Goal: Task Accomplishment & Management: Manage account settings

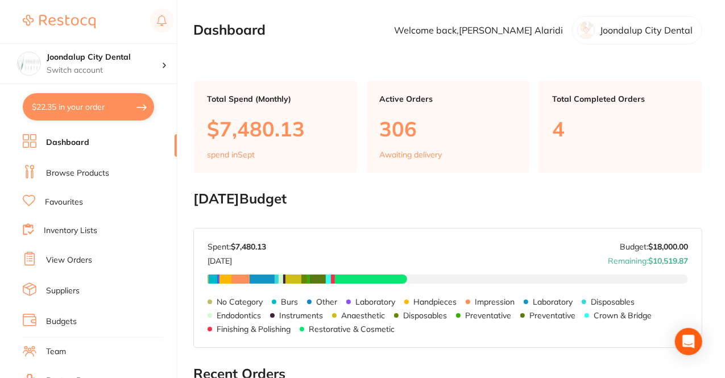
click at [86, 134] on section "Joondalup City Dental Switch account Joondalup City Dental Clear Choice Dental …" at bounding box center [88, 189] width 177 height 378
click at [84, 139] on link "Dashboard" at bounding box center [67, 142] width 43 height 11
click at [64, 135] on li "Dashboard" at bounding box center [100, 142] width 154 height 17
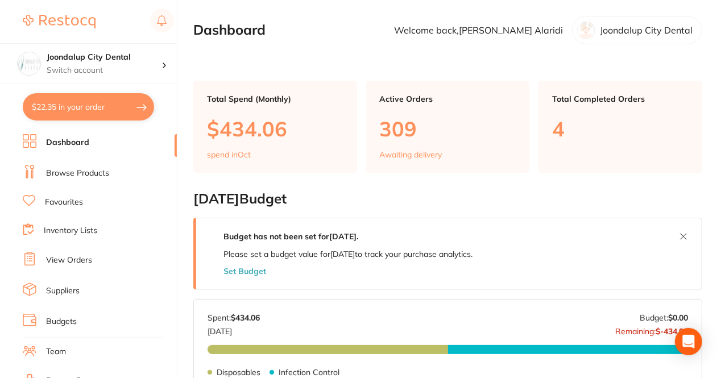
click at [248, 269] on button "Set Budget" at bounding box center [244, 271] width 43 height 9
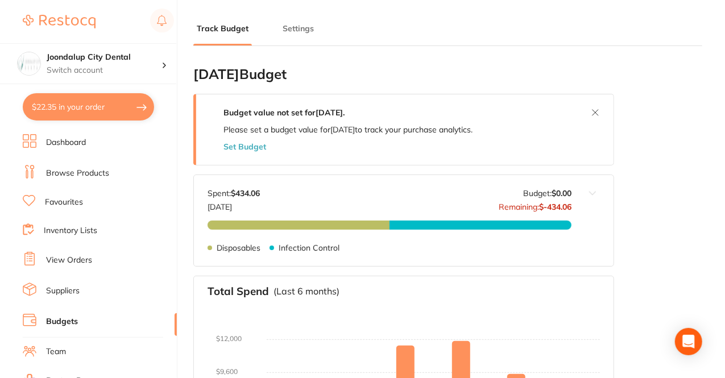
type input "0.0"
click at [249, 150] on button "Set Budget" at bounding box center [244, 146] width 43 height 9
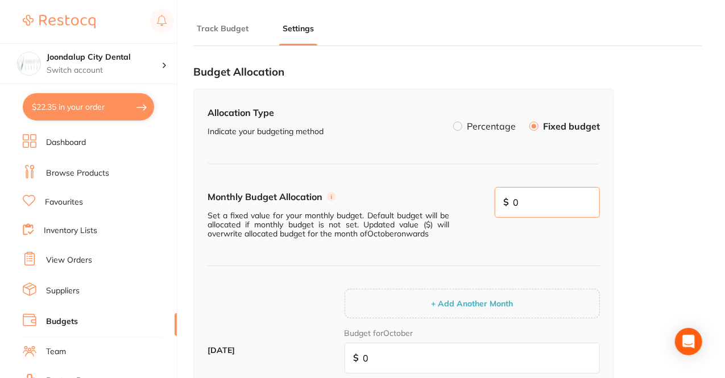
click at [540, 204] on input "0" at bounding box center [548, 202] width 106 height 31
click at [499, 196] on div "Monthly Budget Allocation Set a fixed value for your monthly budget. Default bu…" at bounding box center [404, 227] width 392 height 80
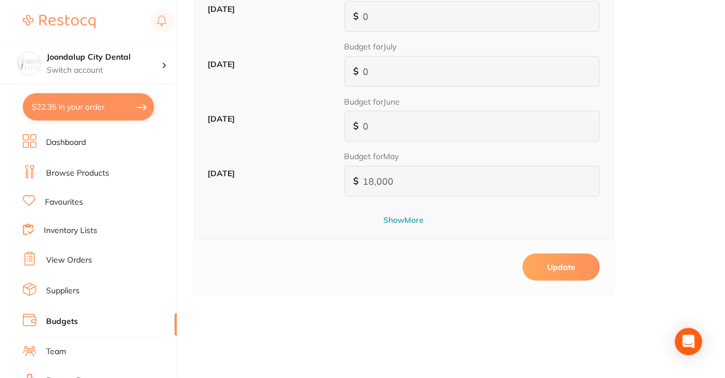
scroll to position [495, 0]
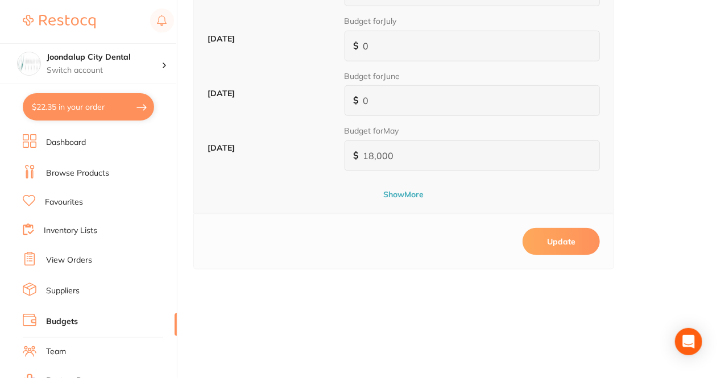
click at [558, 238] on button "Update" at bounding box center [560, 241] width 77 height 27
type input "0"
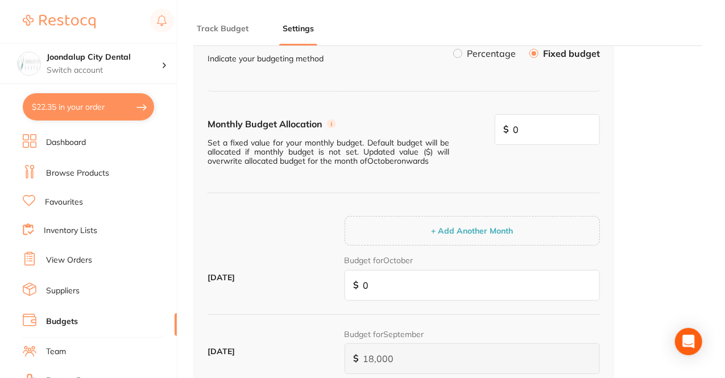
scroll to position [72, 0]
click at [376, 280] on input "0" at bounding box center [472, 286] width 255 height 31
type input "1"
type input "18"
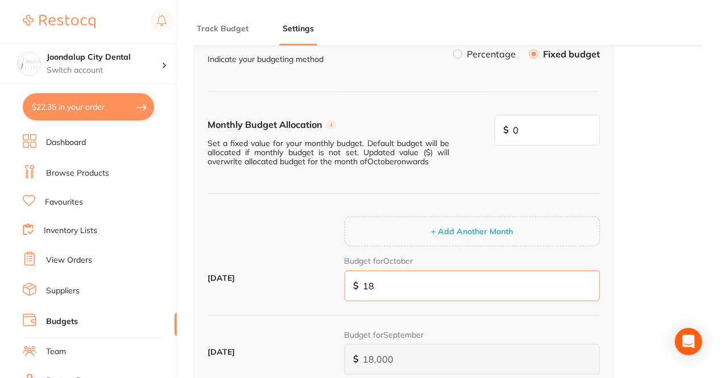
type input "18"
type input "180"
type input "1,800"
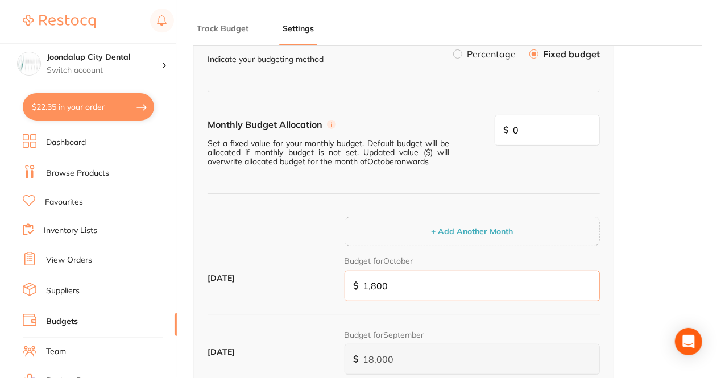
type input "18,000"
click at [273, 194] on div "Monthly Budget Allocation Set a fixed value for your monthly budget. Default bu…" at bounding box center [404, 369] width 392 height 508
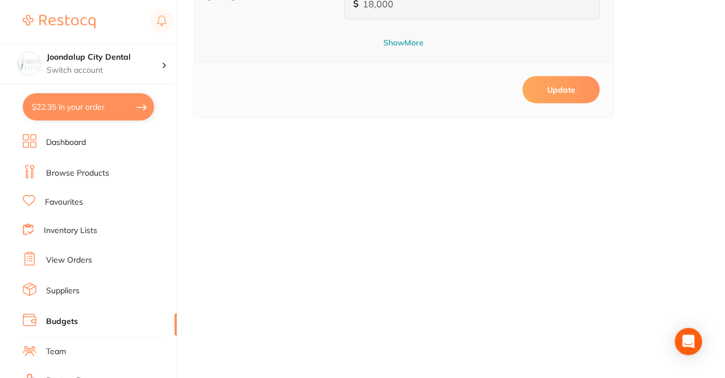
scroll to position [630, 0]
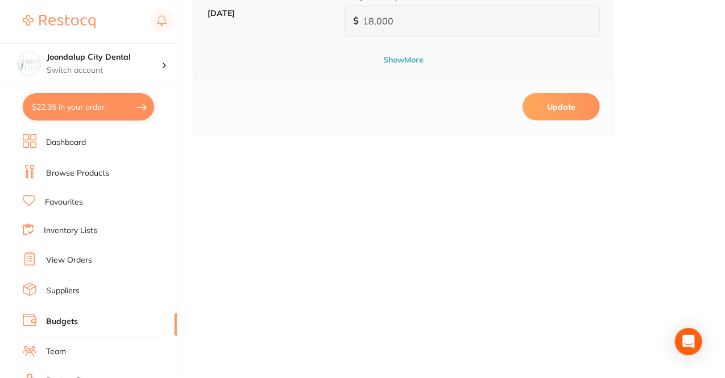
click at [550, 114] on button "Update" at bounding box center [560, 106] width 77 height 27
click at [66, 139] on link "Dashboard" at bounding box center [66, 142] width 40 height 11
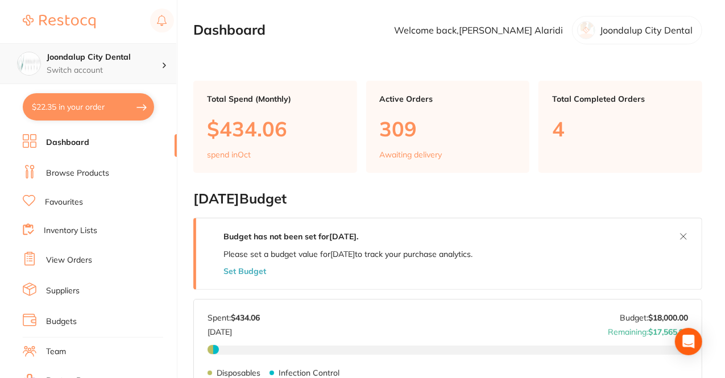
click at [121, 76] on div "Joondalup City Dental Switch account" at bounding box center [88, 63] width 176 height 41
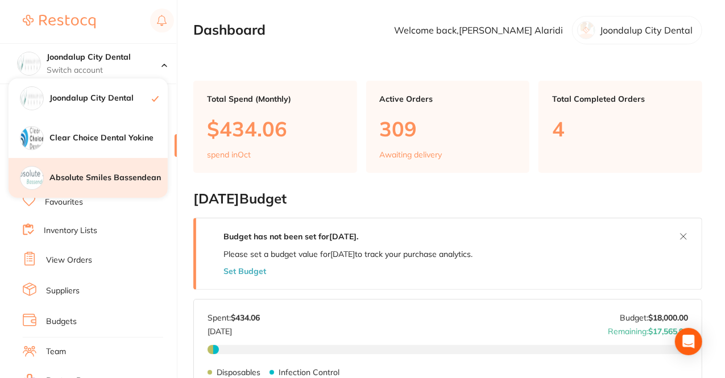
click at [86, 169] on div "Absolute Smiles Bassendean" at bounding box center [88, 178] width 159 height 40
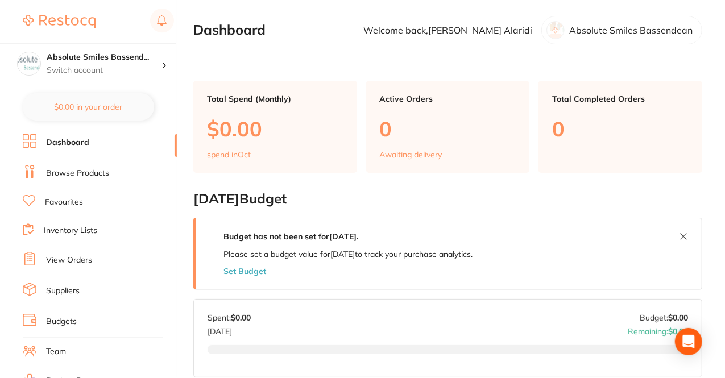
click at [255, 267] on button "Set Budget" at bounding box center [244, 271] width 43 height 9
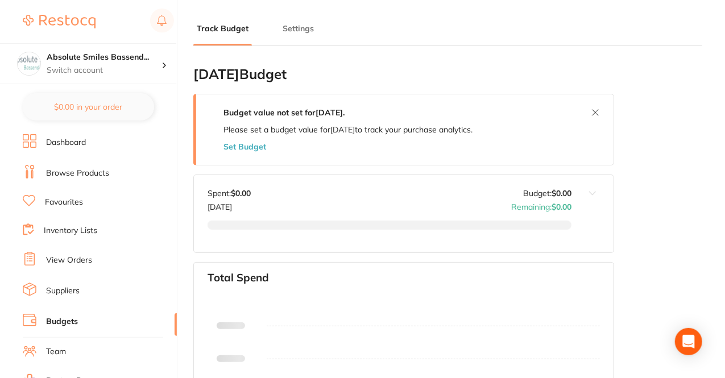
type input "0.0"
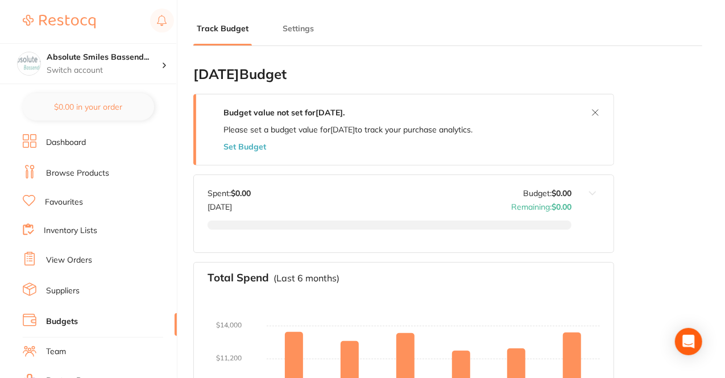
click at [254, 148] on button "Set Budget" at bounding box center [244, 146] width 43 height 9
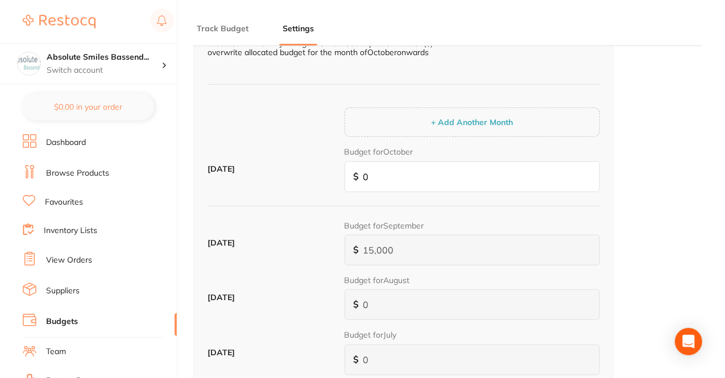
scroll to position [184, 0]
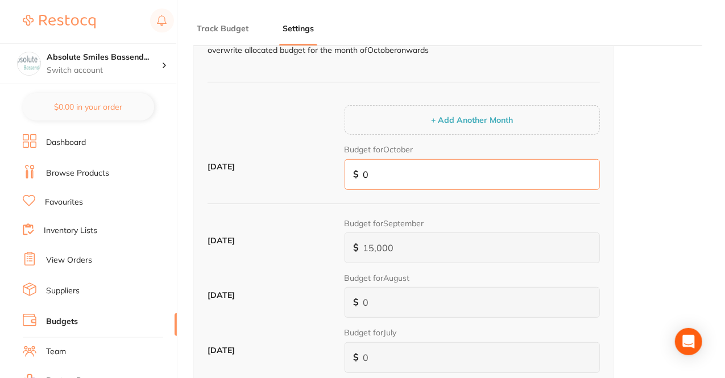
click at [377, 162] on input "0" at bounding box center [472, 174] width 255 height 31
type input "1"
type input "15"
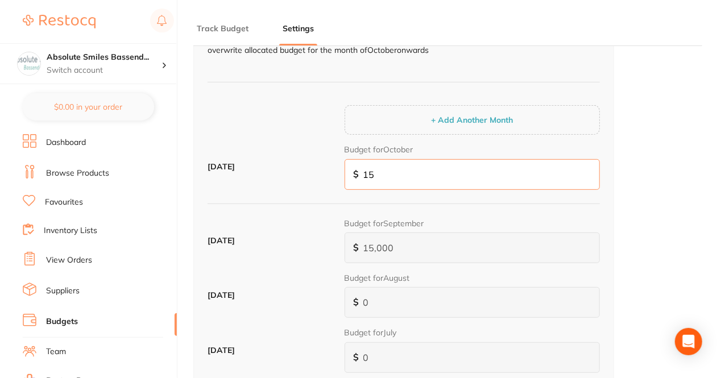
type input "150"
type input "1,500"
type input "15,000"
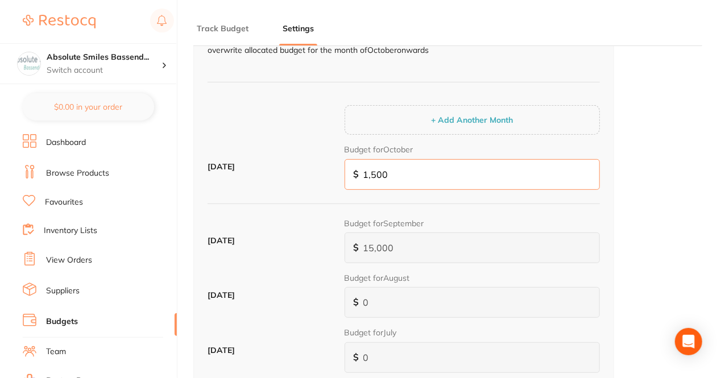
type input "15,000"
click at [323, 81] on div "Monthly Budget Allocation Set a fixed value for your monthly budget. Default bu…" at bounding box center [404, 257] width 392 height 508
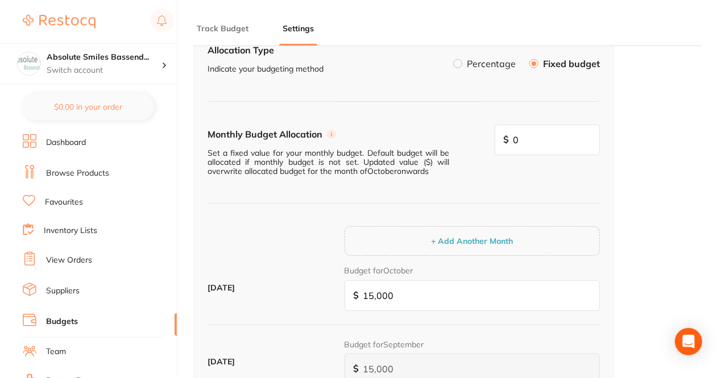
scroll to position [62, 0]
click at [544, 140] on input "0" at bounding box center [548, 140] width 106 height 31
click at [537, 156] on div "$ 15,000" at bounding box center [548, 140] width 106 height 31
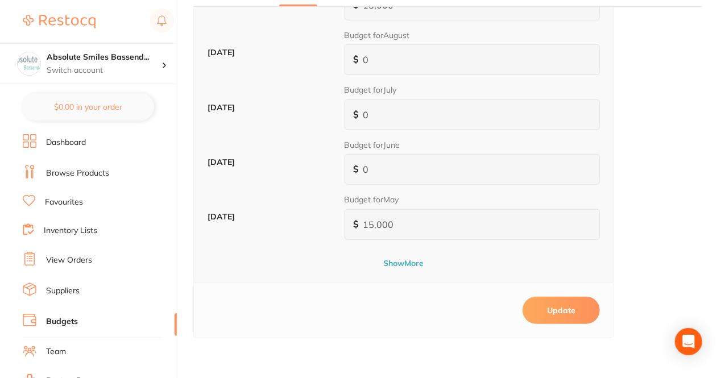
scroll to position [427, 0]
click at [569, 303] on button "Update" at bounding box center [560, 309] width 77 height 27
type input "0"
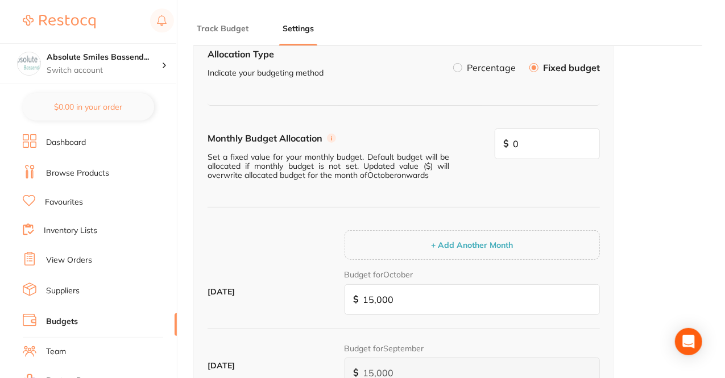
scroll to position [0, 0]
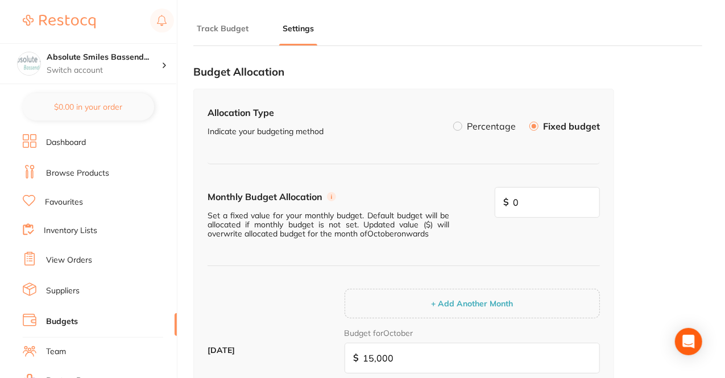
click at [76, 138] on link "Dashboard" at bounding box center [66, 142] width 40 height 11
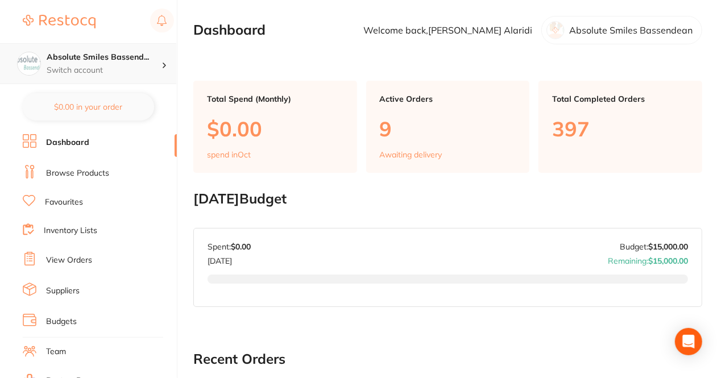
click at [109, 65] on p "Switch account" at bounding box center [104, 70] width 115 height 11
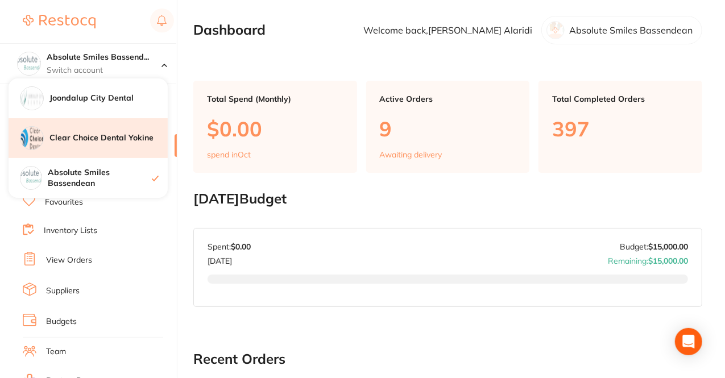
click at [92, 142] on h4 "Clear Choice Dental Yokine" at bounding box center [108, 137] width 118 height 11
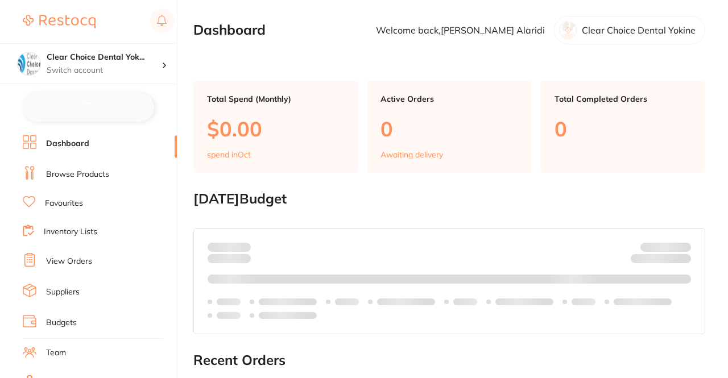
checkbox input "false"
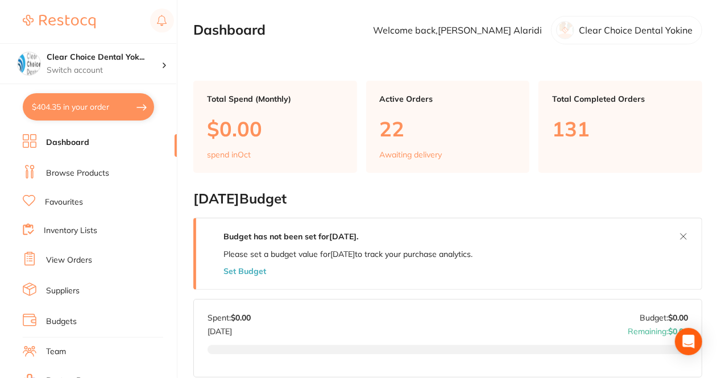
click at [247, 272] on button "Set Budget" at bounding box center [244, 271] width 43 height 9
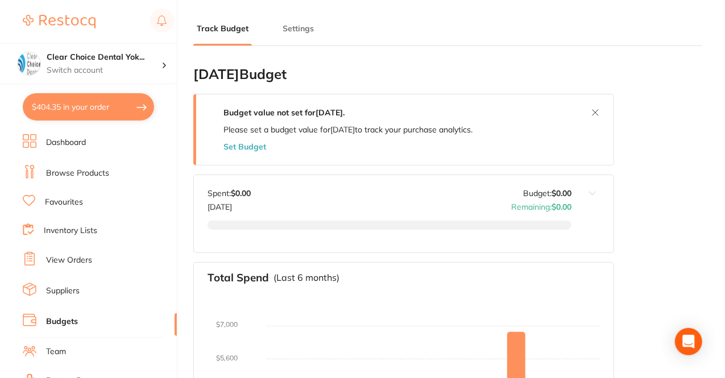
type input "0.0"
click at [245, 140] on div "Budget value not set for [DATE] . Please set a budget value for [DATE] to track…" at bounding box center [347, 129] width 249 height 43
click at [258, 147] on button "Set Budget" at bounding box center [244, 146] width 43 height 9
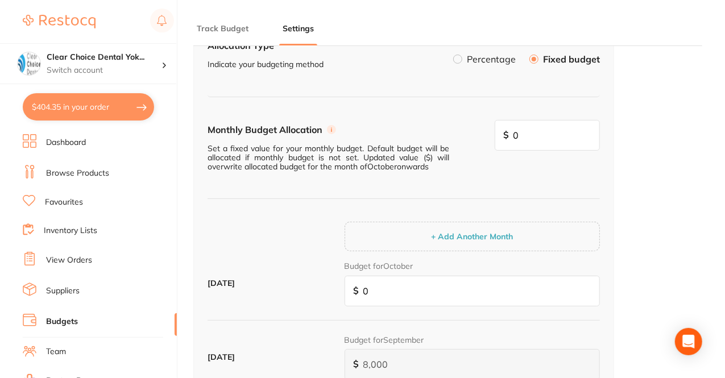
scroll to position [97, 0]
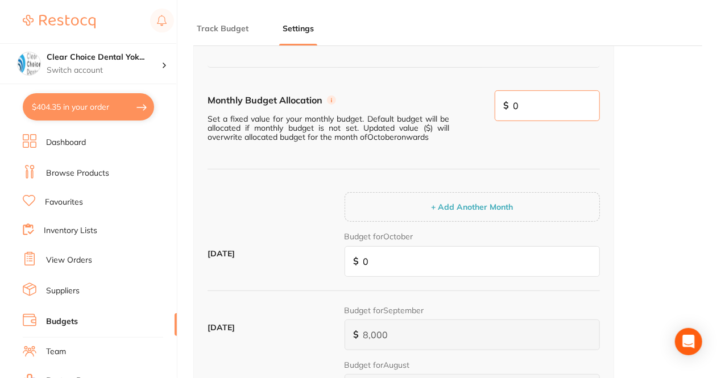
click at [546, 109] on input "0" at bounding box center [548, 105] width 106 height 31
type input "8,000"
click at [424, 243] on div "Budget for October $ 0" at bounding box center [472, 253] width 255 height 45
click at [398, 263] on input "0" at bounding box center [472, 261] width 255 height 31
type input "8"
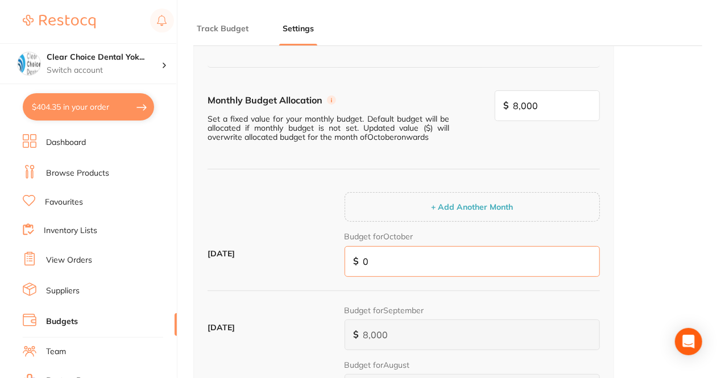
type input "8"
type input "80"
type input "800"
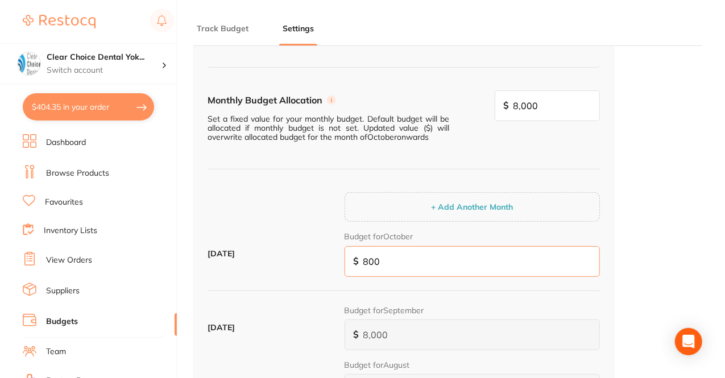
type input "8,000"
click at [621, 214] on div "Budget Allocation Allocation Type Indicate your budgeting method Percentage Fix…" at bounding box center [447, 331] width 509 height 747
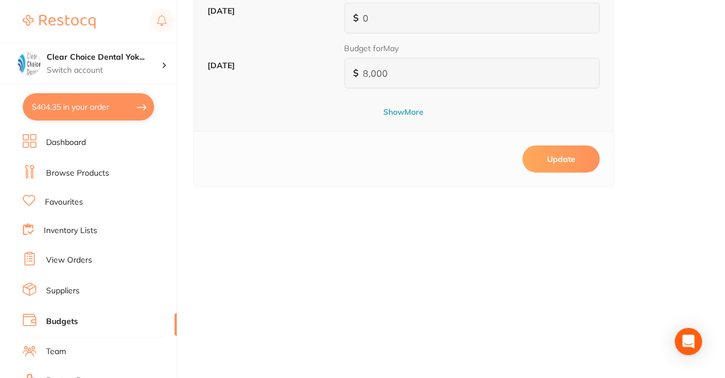
scroll to position [582, 0]
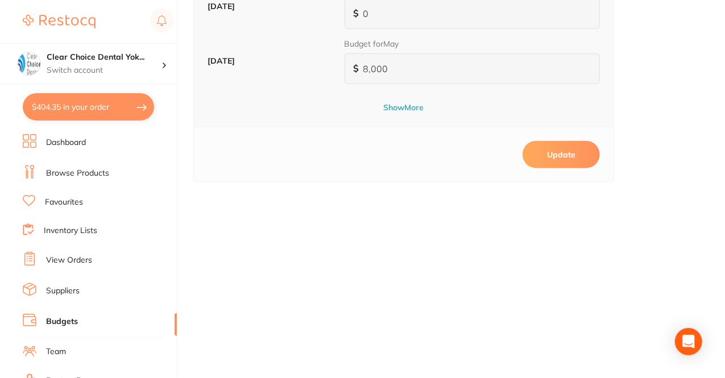
click at [558, 153] on button "Update" at bounding box center [560, 154] width 77 height 27
type input "0"
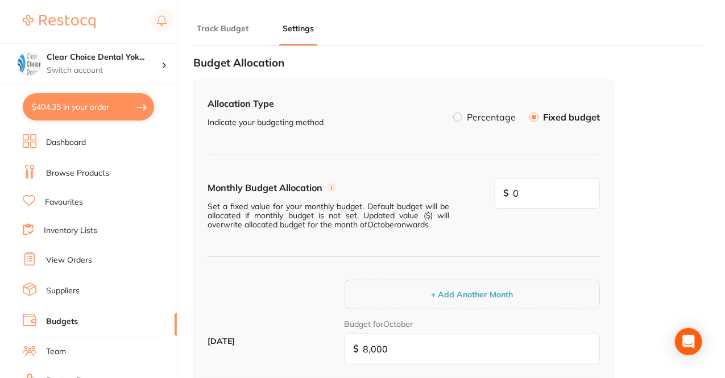
scroll to position [0, 0]
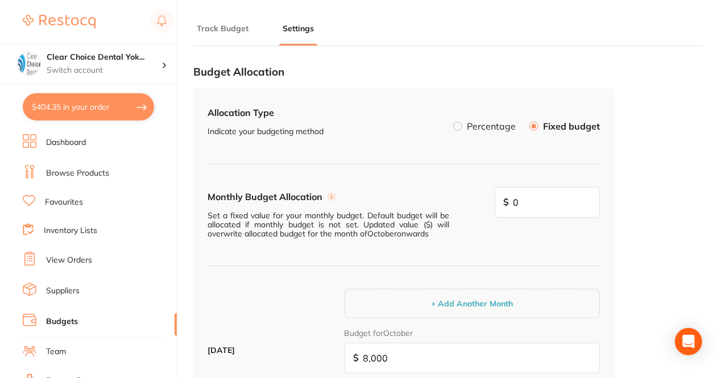
click at [74, 144] on link "Dashboard" at bounding box center [66, 142] width 40 height 11
